Goal: Task Accomplishment & Management: Complete application form

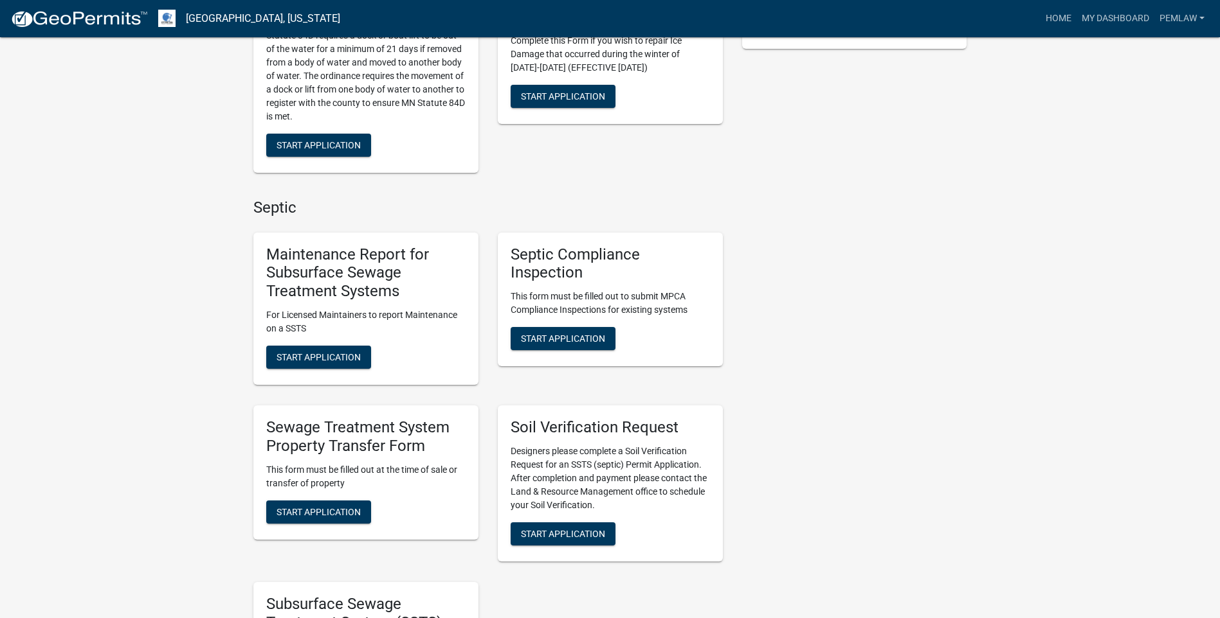
scroll to position [386, 0]
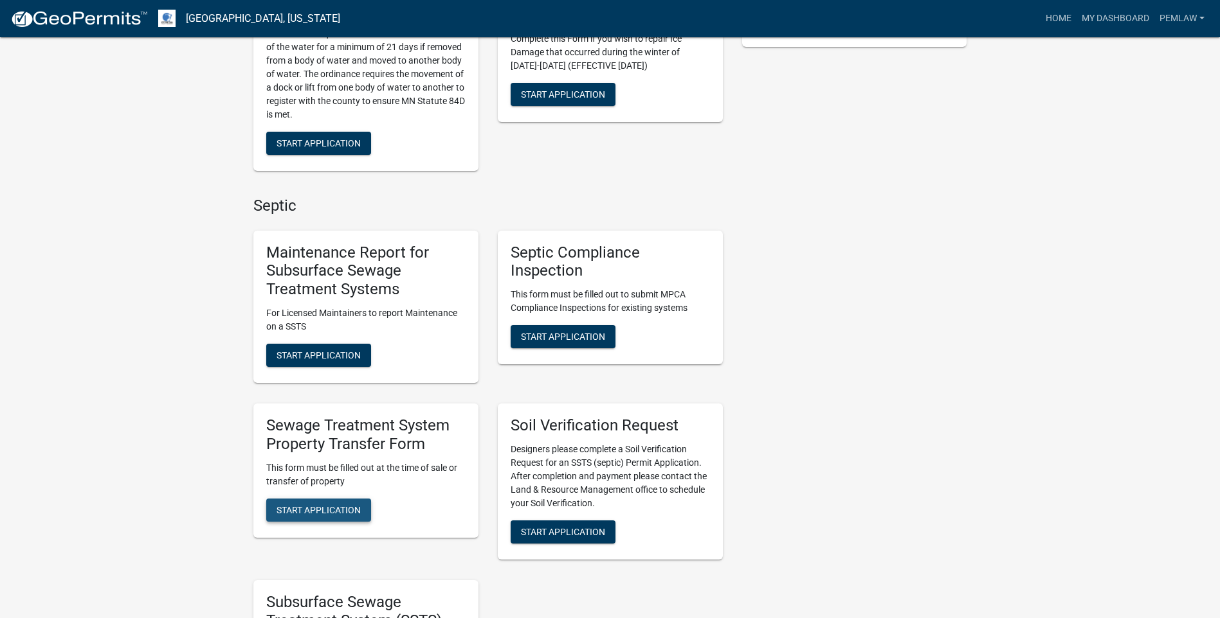
click at [321, 512] on span "Start Application" at bounding box center [318, 510] width 84 height 10
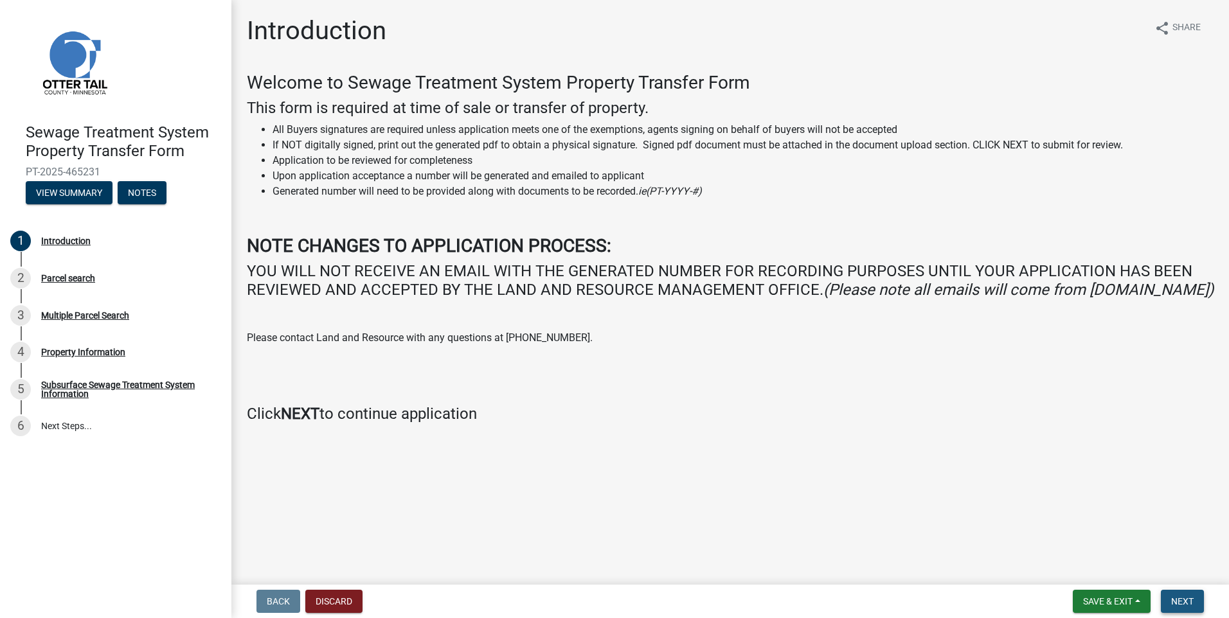
click at [1180, 599] on span "Next" at bounding box center [1182, 602] width 23 height 10
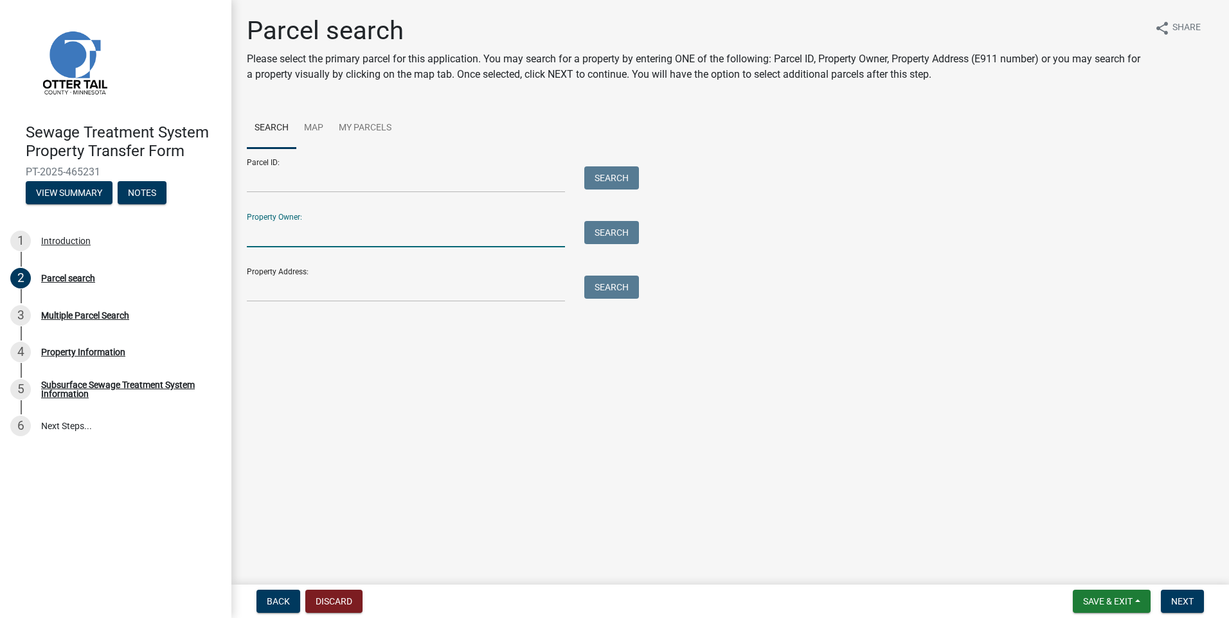
click at [266, 235] on input "Property Owner:" at bounding box center [406, 234] width 318 height 26
type input "[PERSON_NAME]"
click at [608, 227] on button "Search" at bounding box center [611, 232] width 55 height 23
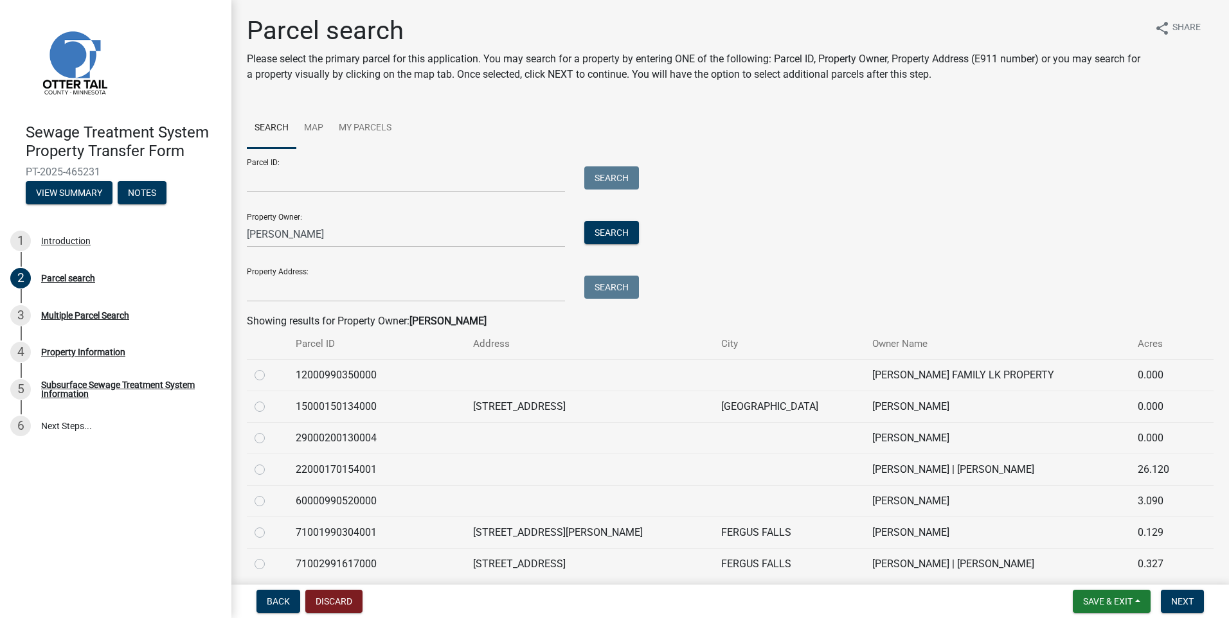
click at [270, 399] on label at bounding box center [270, 399] width 0 height 0
click at [270, 403] on input "radio" at bounding box center [274, 403] width 8 height 8
radio input "true"
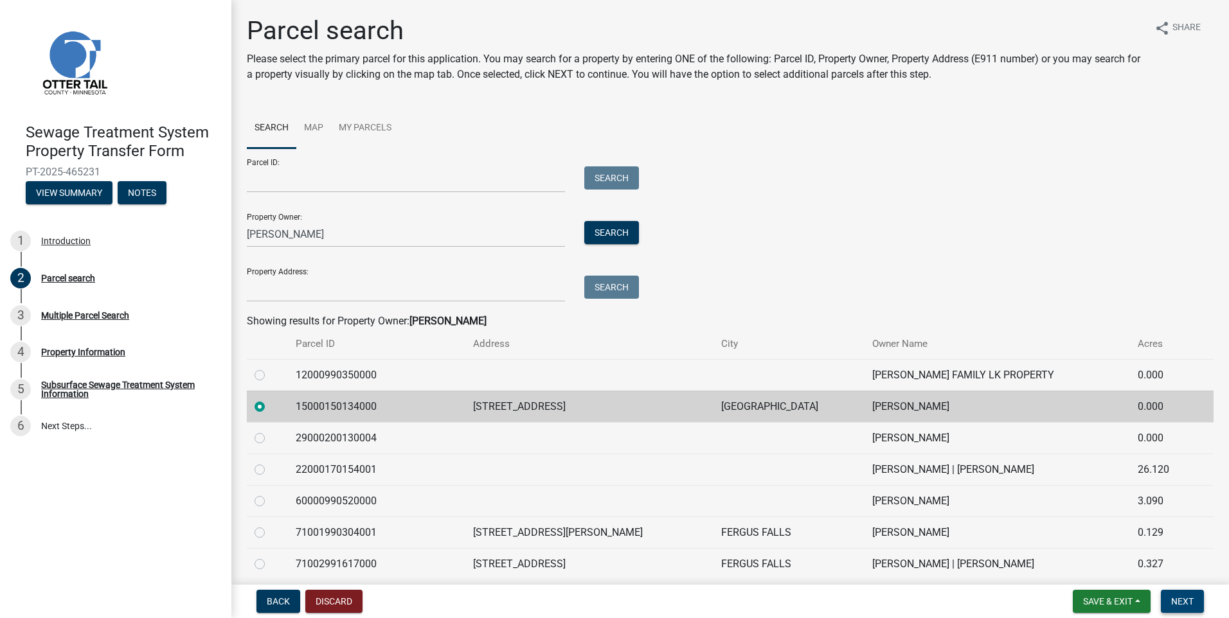
click at [1179, 597] on span "Next" at bounding box center [1182, 602] width 23 height 10
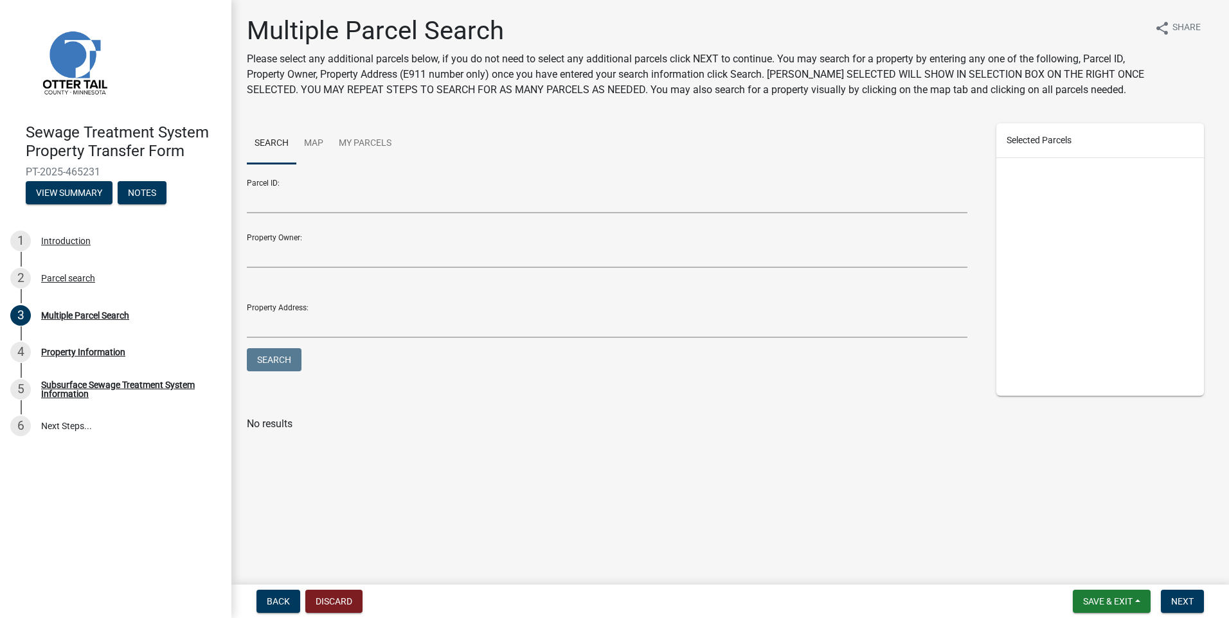
click at [1064, 273] on div at bounding box center [1100, 277] width 208 height 238
click at [254, 197] on input "Parcel ID:" at bounding box center [607, 200] width 721 height 26
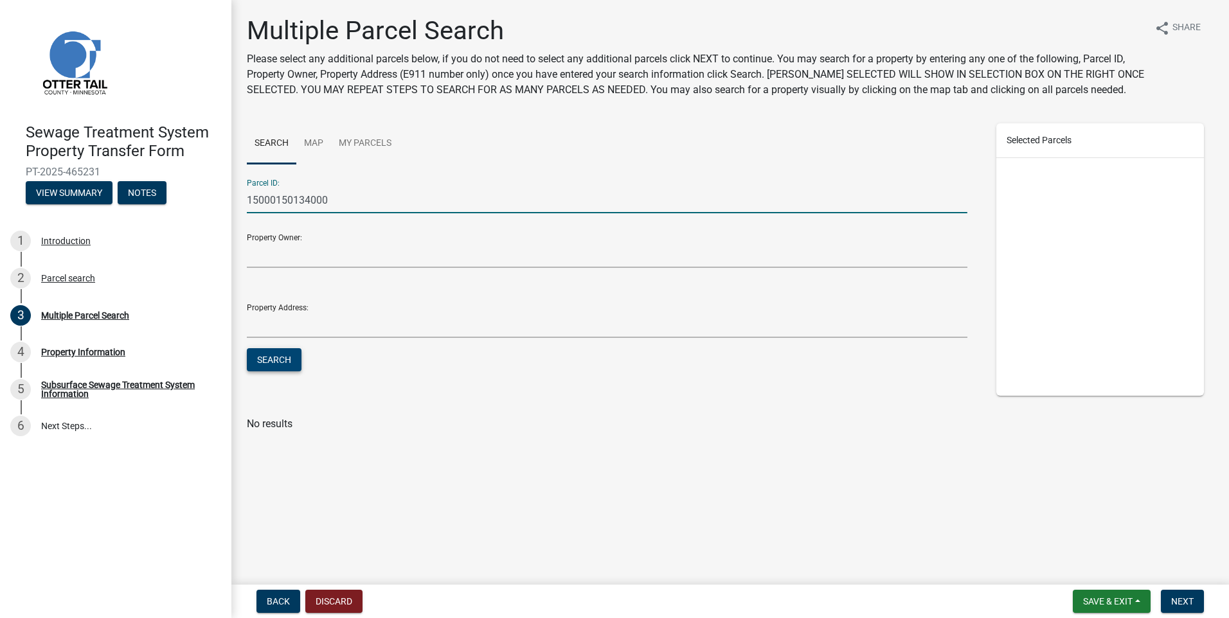
type input "15000150134000"
click at [271, 359] on button "Search" at bounding box center [274, 359] width 55 height 23
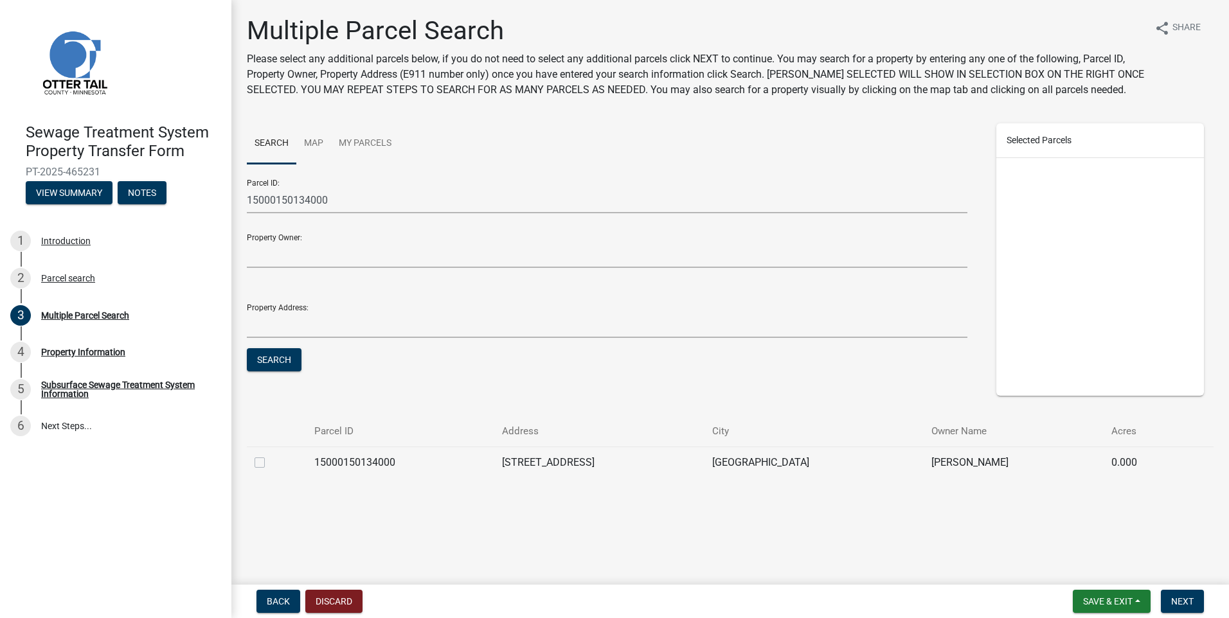
click at [270, 455] on label at bounding box center [270, 455] width 0 height 0
click at [270, 464] on input "checkbox" at bounding box center [274, 459] width 8 height 8
checkbox input "true"
click at [1176, 598] on span "Next" at bounding box center [1182, 602] width 23 height 10
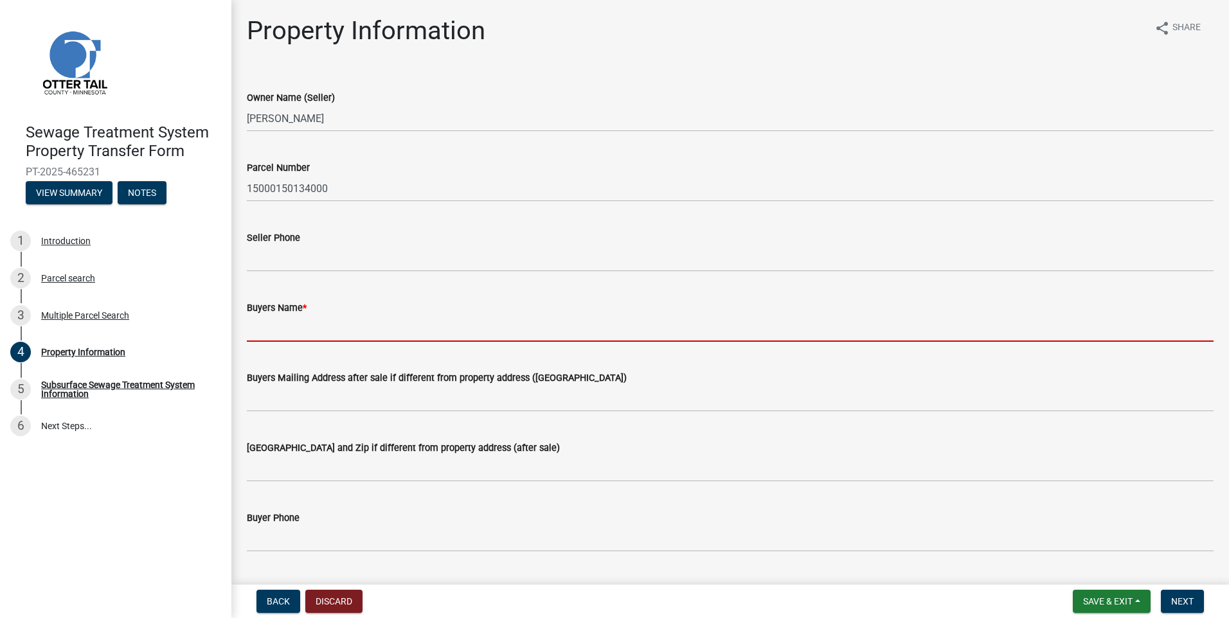
click at [253, 327] on input "Buyers Name *" at bounding box center [730, 329] width 967 height 26
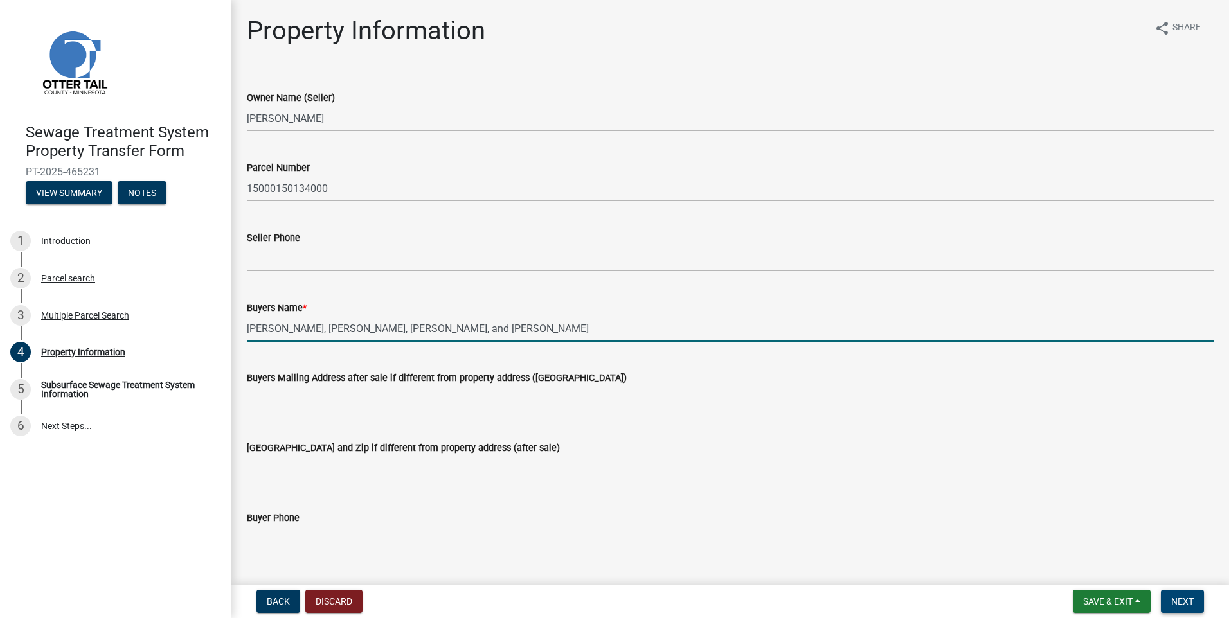
type input "[PERSON_NAME], [PERSON_NAME], [PERSON_NAME], and [PERSON_NAME]"
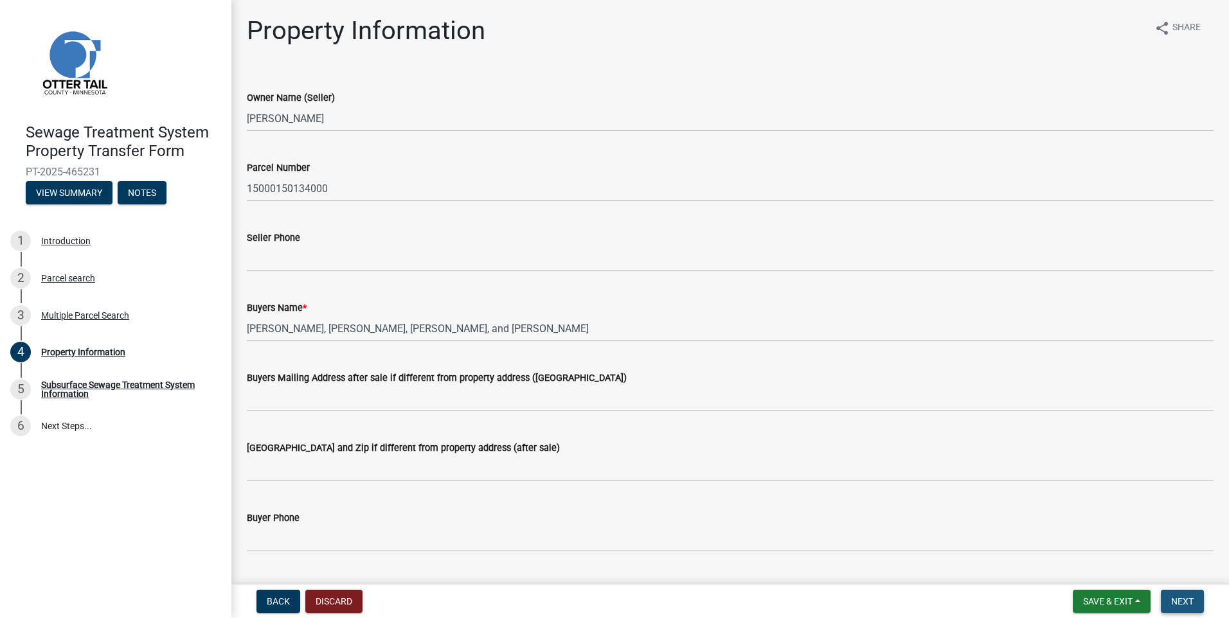
click at [1181, 600] on span "Next" at bounding box center [1182, 602] width 23 height 10
click at [1180, 597] on span "Next" at bounding box center [1182, 602] width 23 height 10
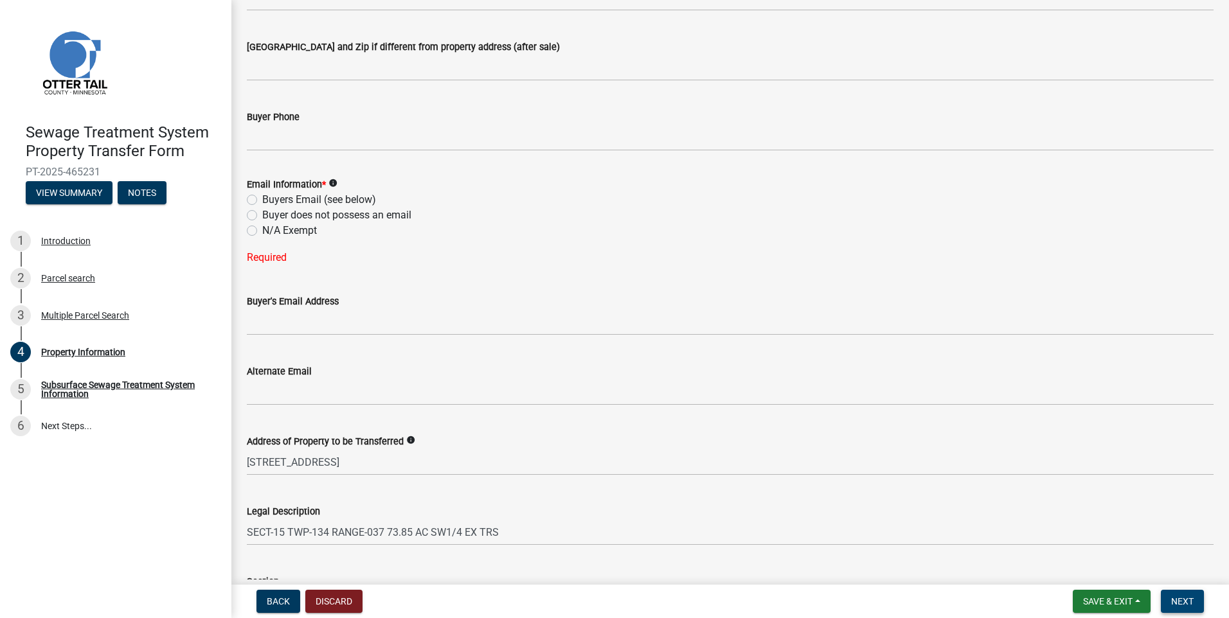
scroll to position [386, 0]
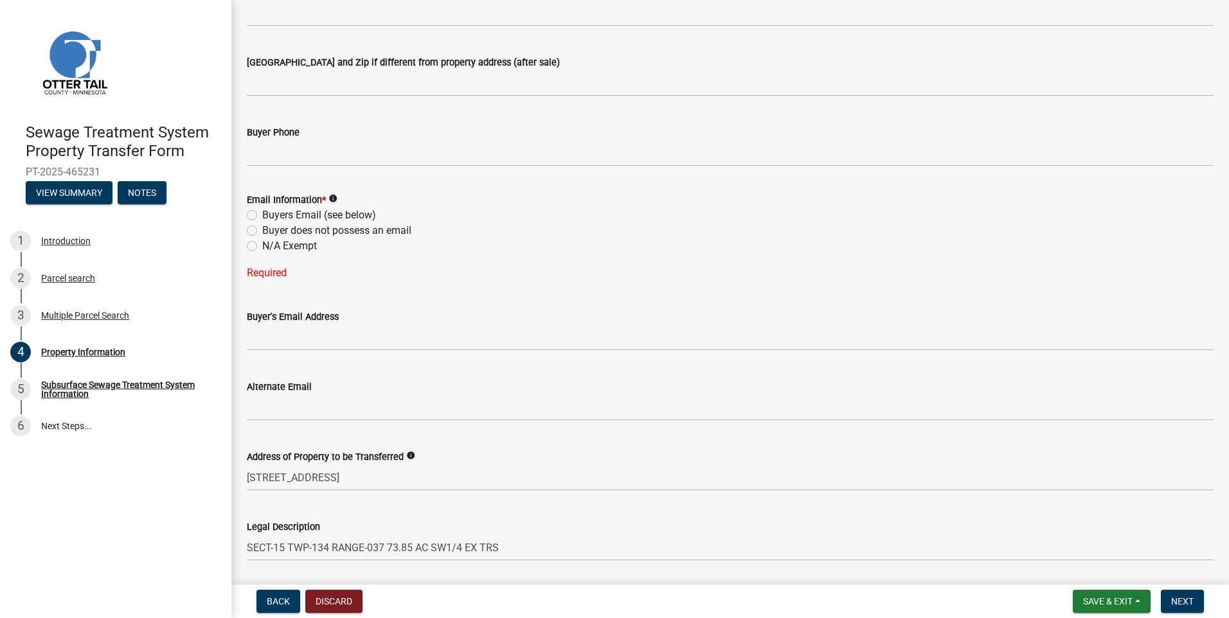
click at [262, 245] on label "N/A Exempt" at bounding box center [289, 246] width 55 height 15
click at [262, 245] on input "N/A Exempt" at bounding box center [266, 243] width 8 height 8
radio input "true"
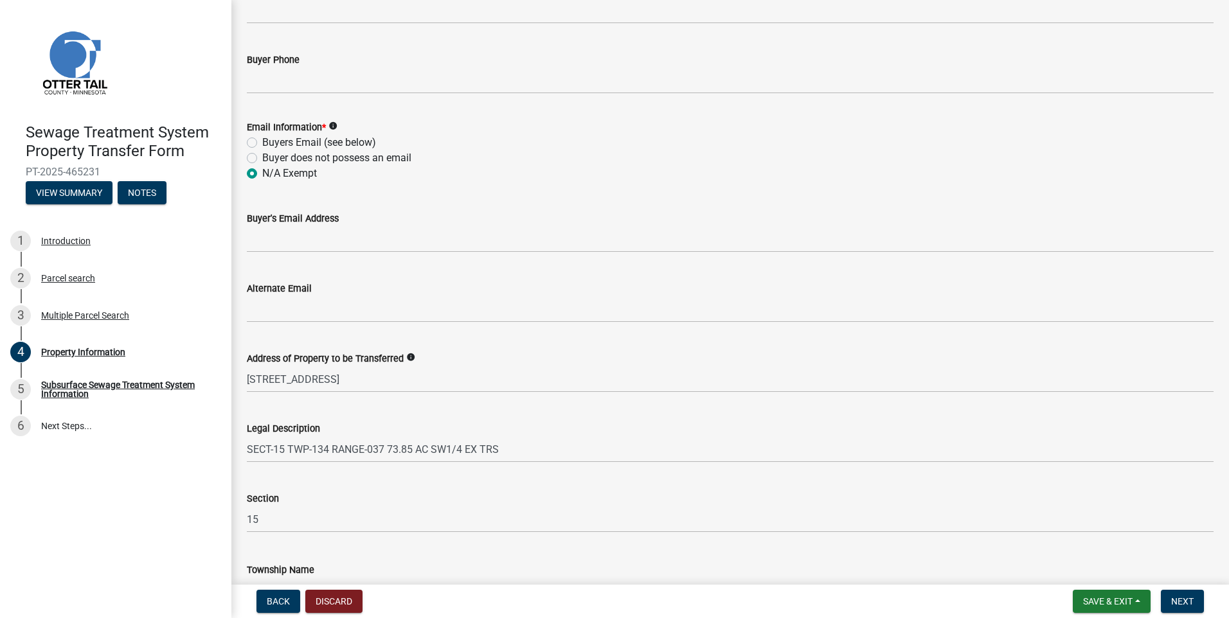
scroll to position [543, 0]
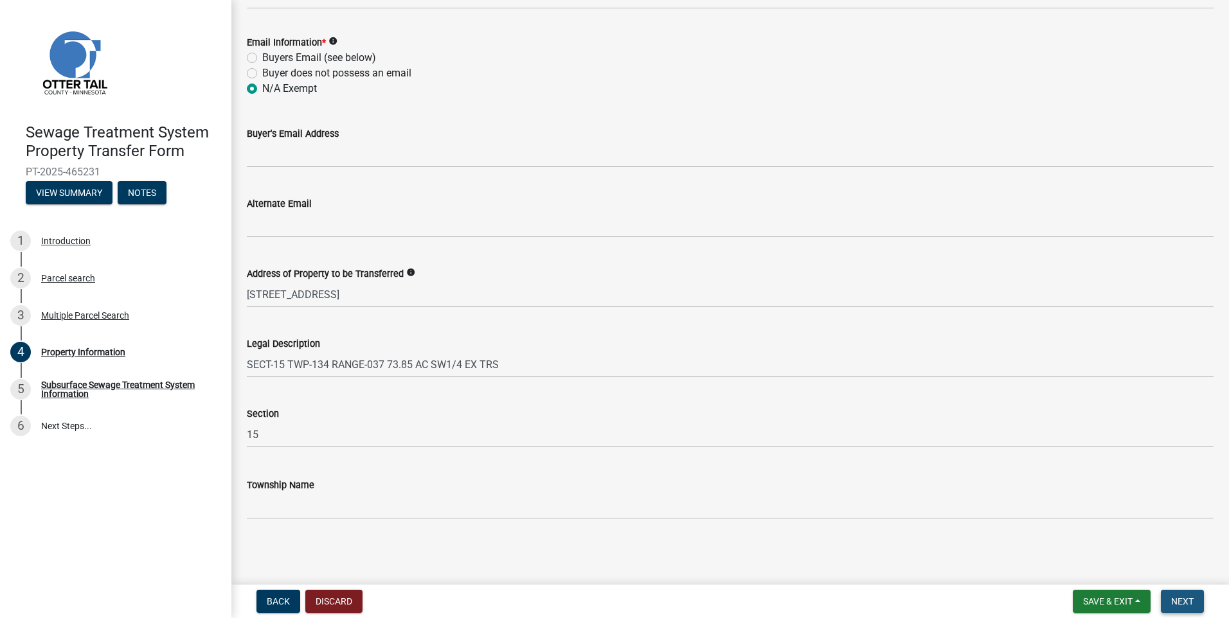
click at [1182, 602] on span "Next" at bounding box center [1182, 602] width 23 height 10
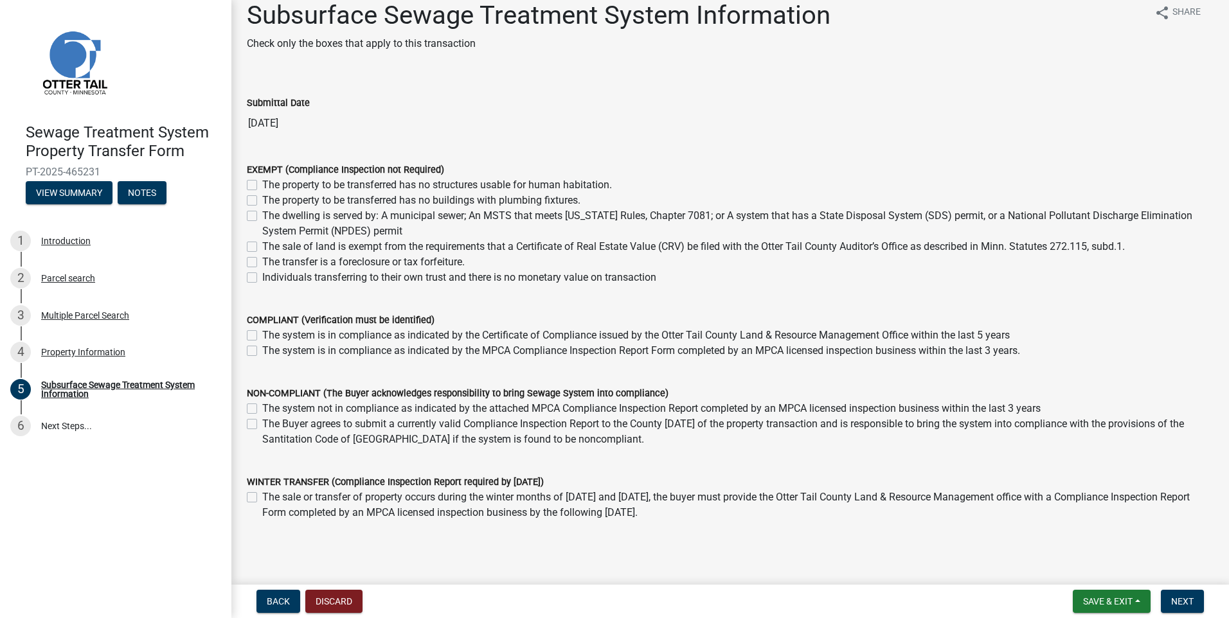
scroll to position [0, 0]
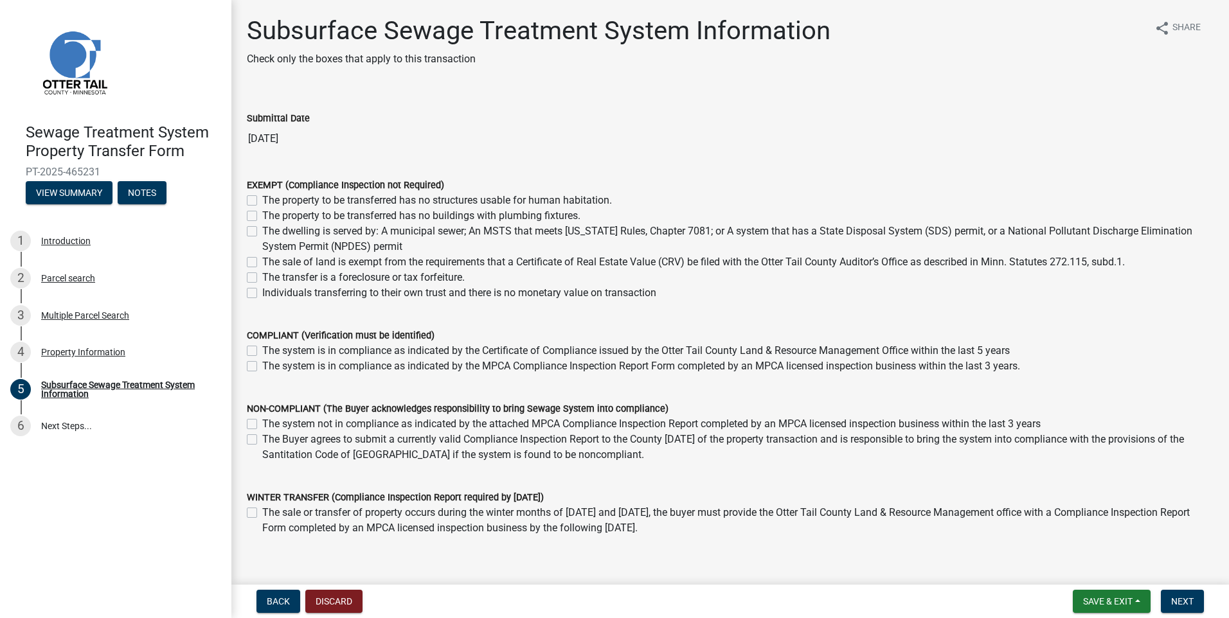
click at [262, 261] on label "The sale of land is exempt from the requirements that a Certificate of Real Est…" at bounding box center [693, 262] width 863 height 15
click at [262, 261] on input "The sale of land is exempt from the requirements that a Certificate of Real Est…" at bounding box center [266, 259] width 8 height 8
checkbox input "true"
checkbox input "false"
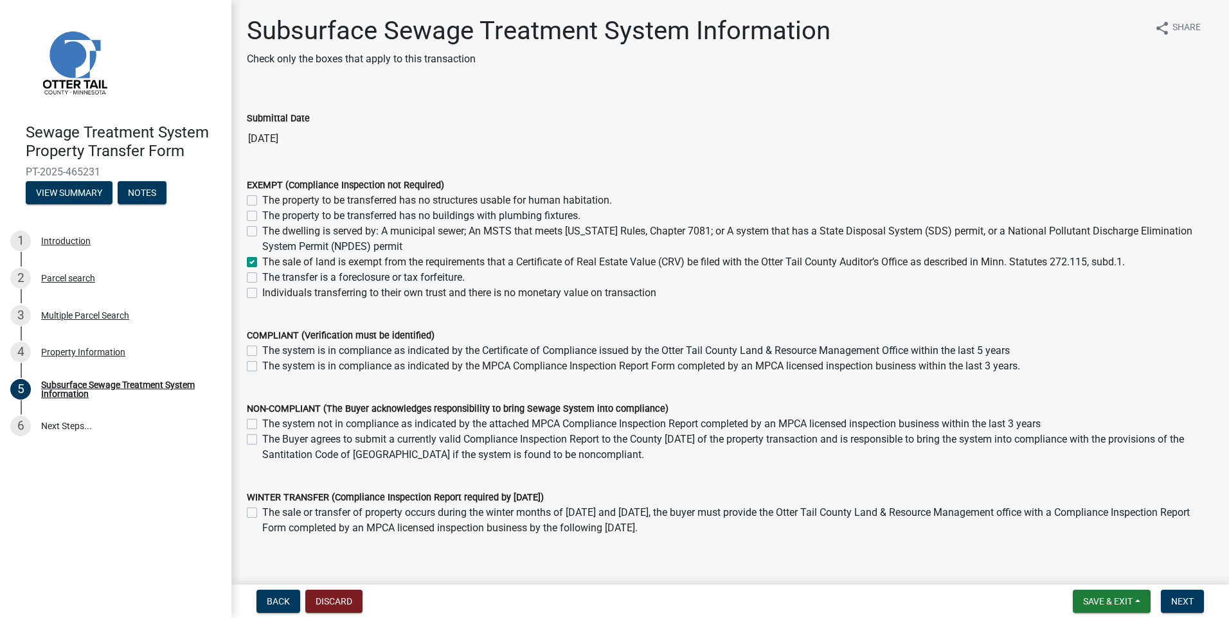
checkbox input "false"
checkbox input "true"
checkbox input "false"
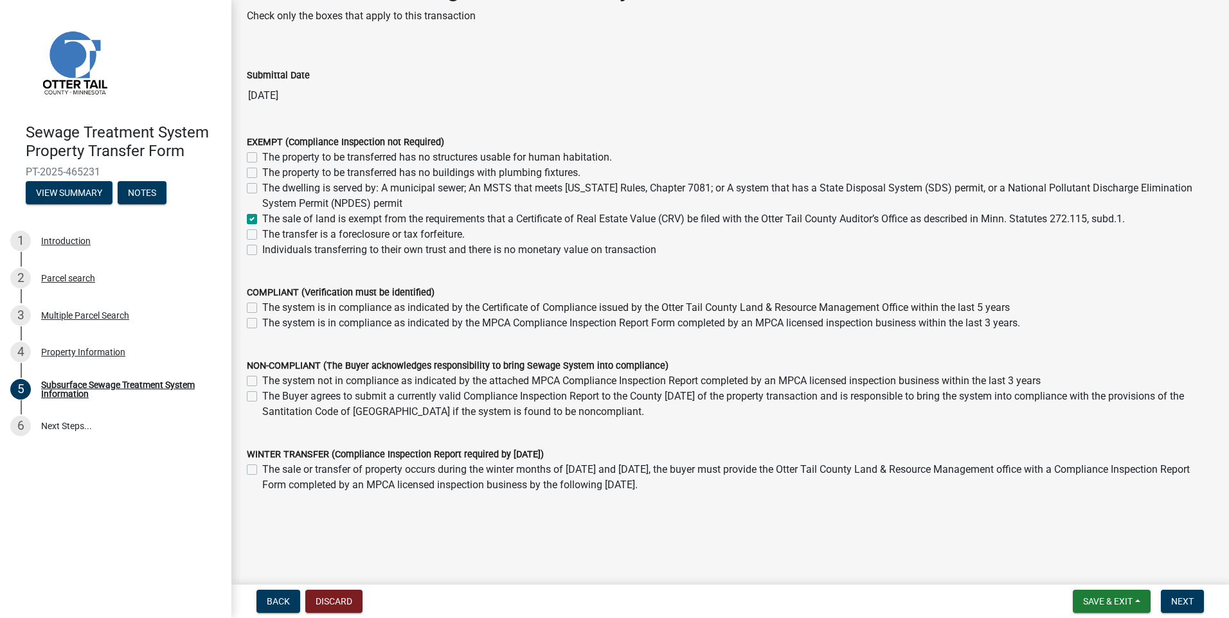
scroll to position [59, 0]
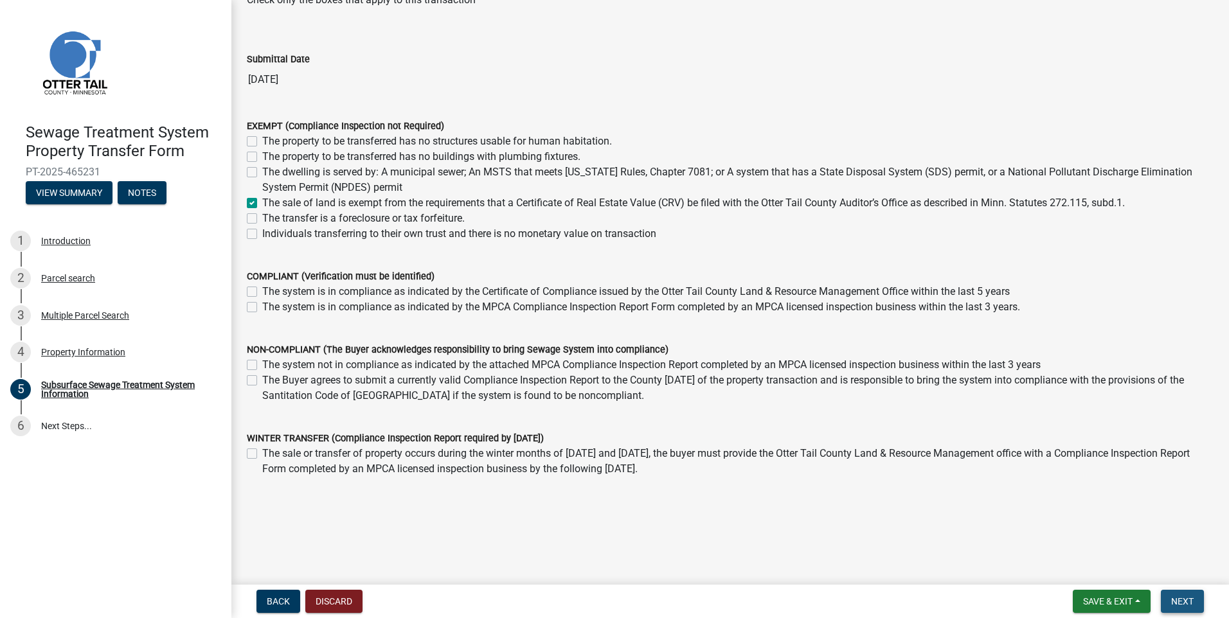
click at [1185, 598] on span "Next" at bounding box center [1182, 602] width 23 height 10
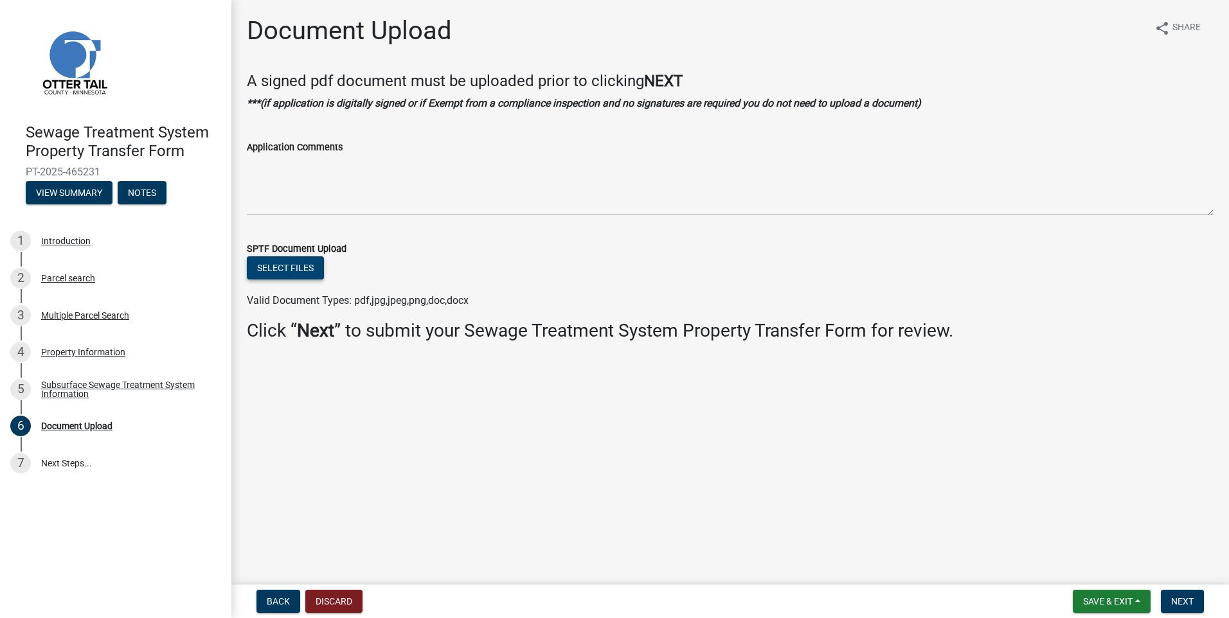
click at [297, 267] on button "Select files" at bounding box center [285, 268] width 77 height 23
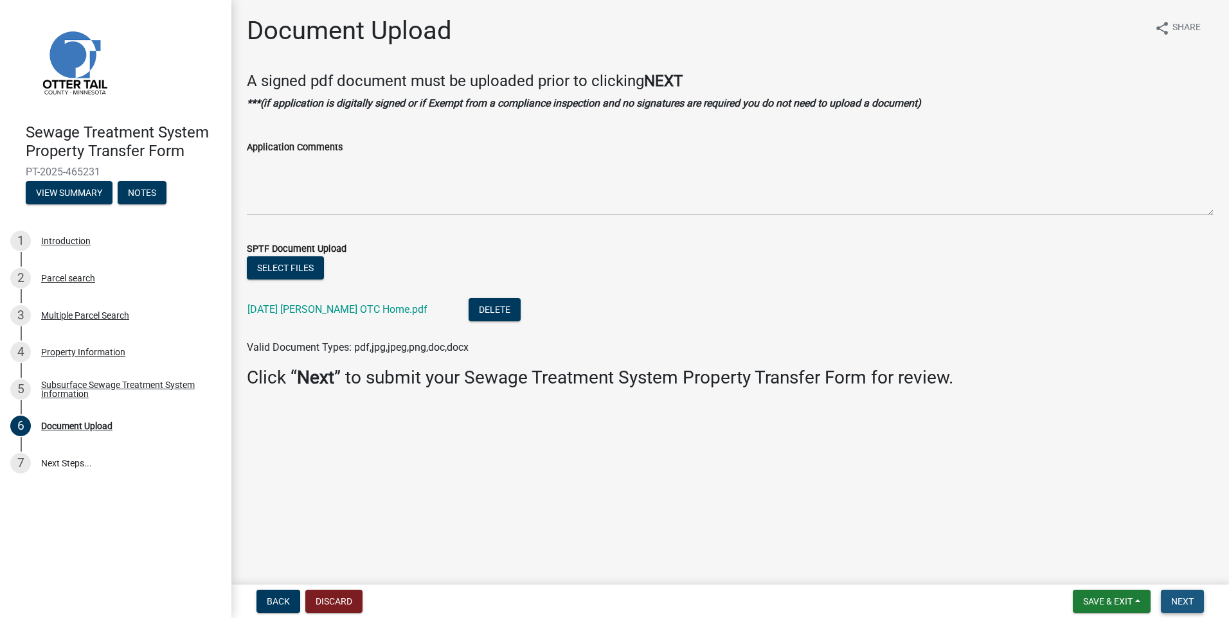
click at [1178, 597] on span "Next" at bounding box center [1182, 602] width 23 height 10
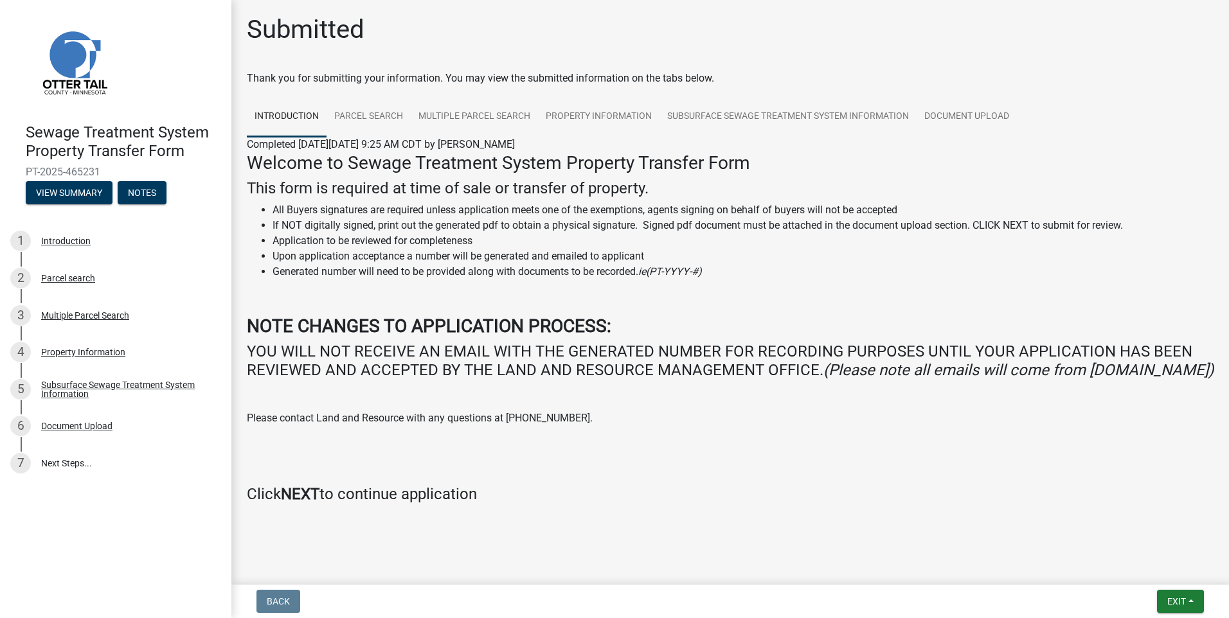
scroll to position [20, 0]
click at [1194, 599] on button "Exit" at bounding box center [1180, 601] width 47 height 23
click at [1126, 534] on button "Save" at bounding box center [1153, 537] width 103 height 31
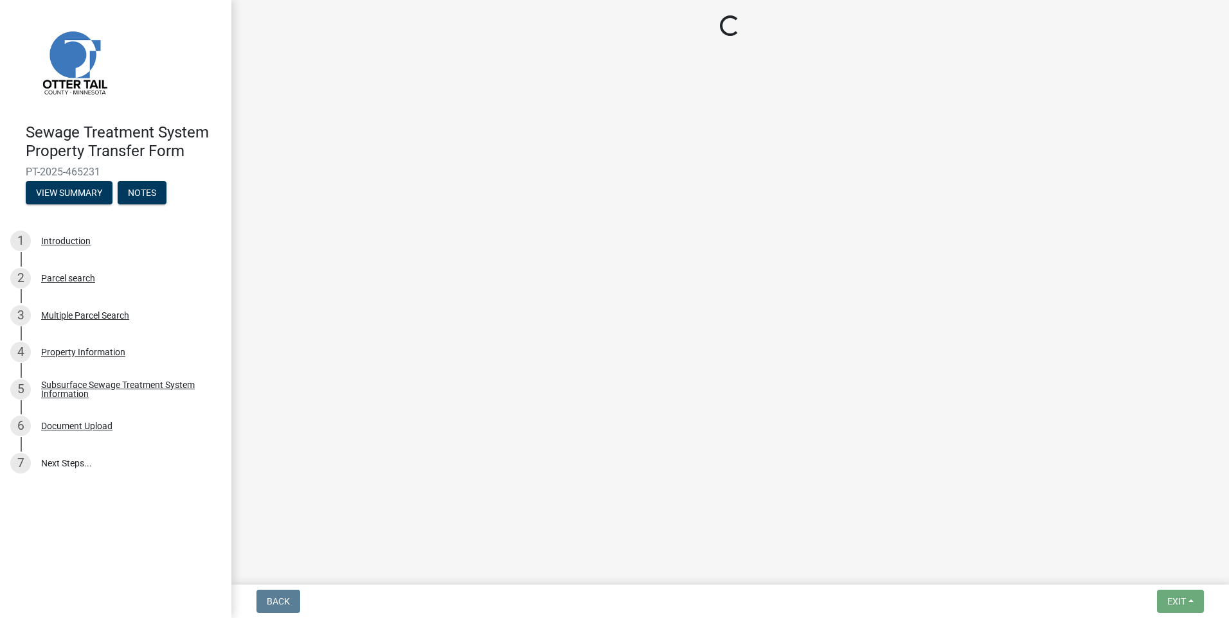
scroll to position [0, 0]
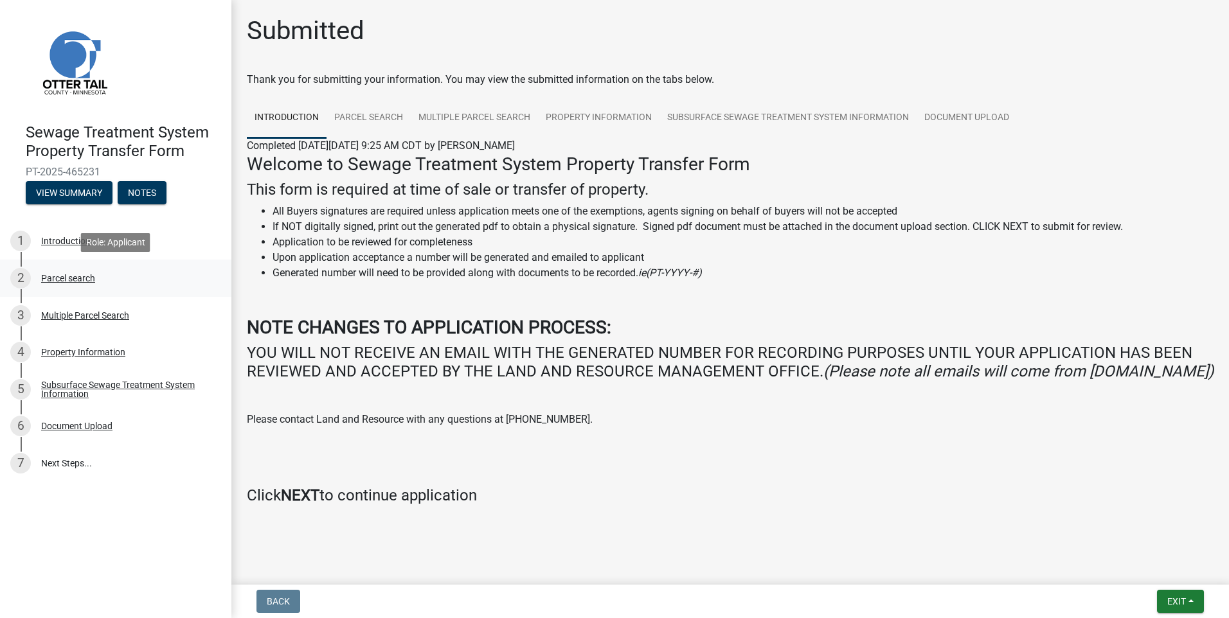
click at [68, 280] on div "Parcel search" at bounding box center [68, 278] width 54 height 9
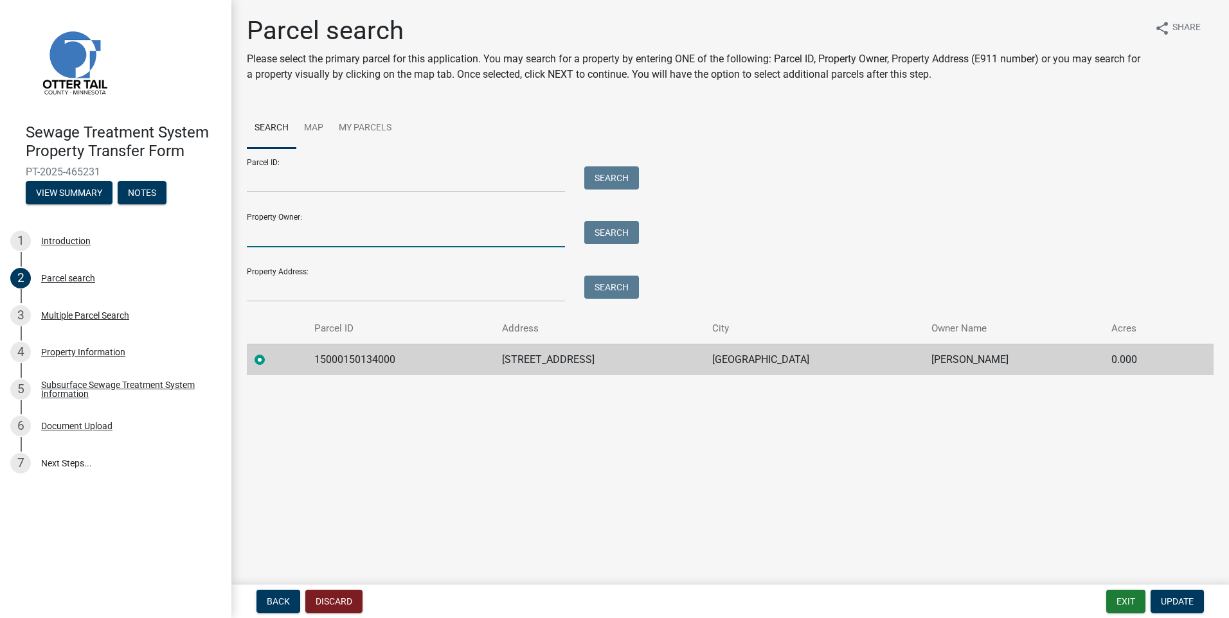
click at [281, 228] on input "Property Owner:" at bounding box center [406, 234] width 318 height 26
click at [270, 295] on input "Property Address:" at bounding box center [406, 289] width 318 height 26
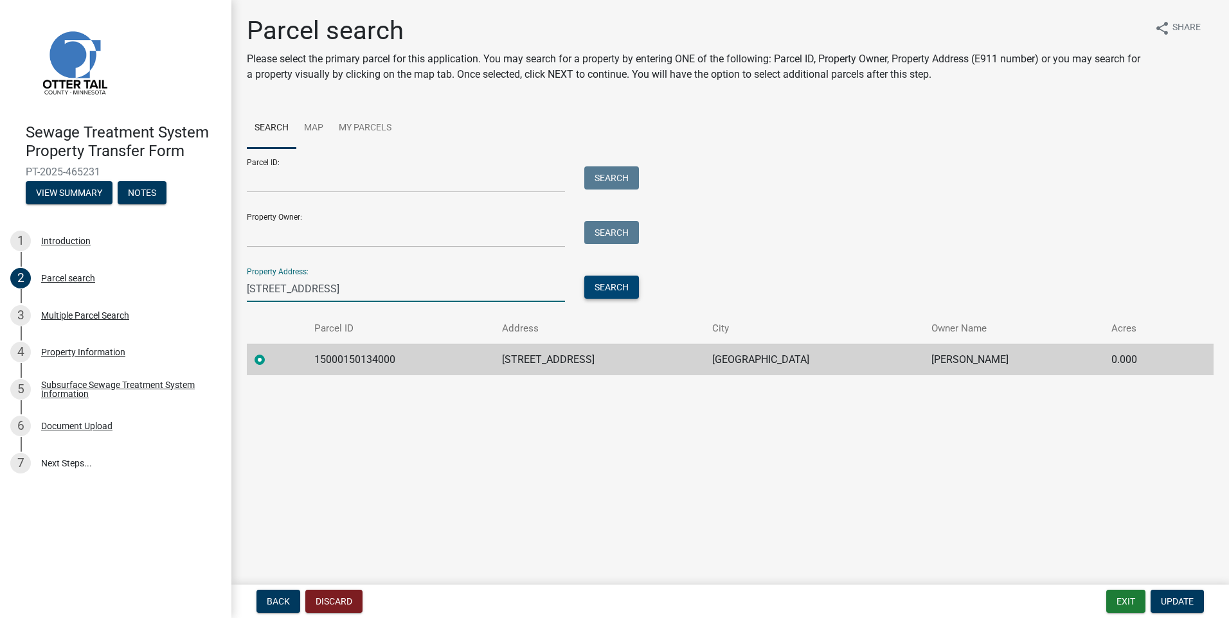
type input "[STREET_ADDRESS]"
click at [606, 281] on button "Search" at bounding box center [611, 287] width 55 height 23
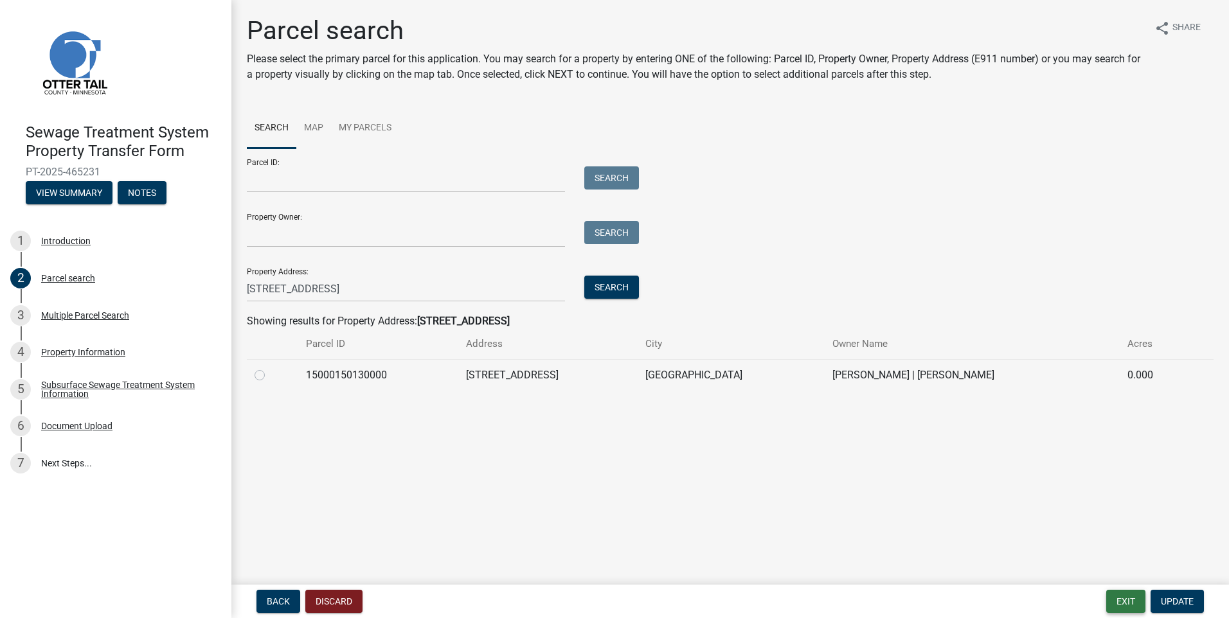
click at [1126, 601] on button "Exit" at bounding box center [1125, 601] width 39 height 23
